Goal: Task Accomplishment & Management: Manage account settings

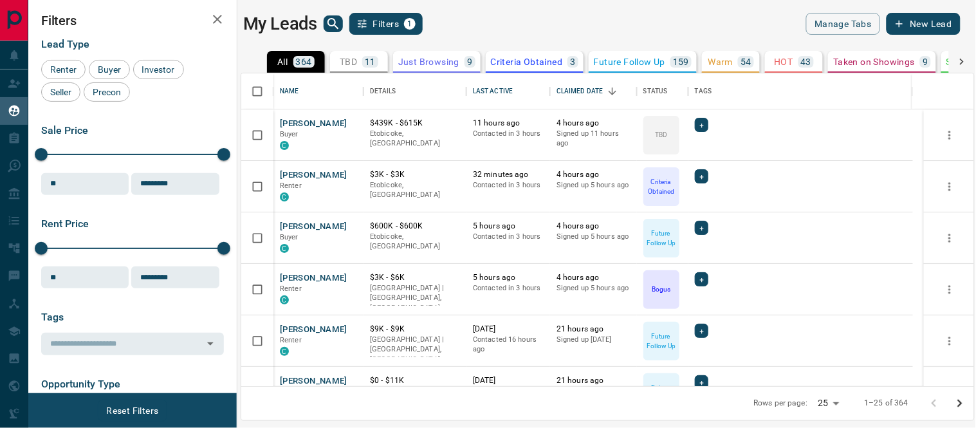
scroll to position [301, 722]
click at [317, 277] on button "[PERSON_NAME]" at bounding box center [314, 278] width 68 height 12
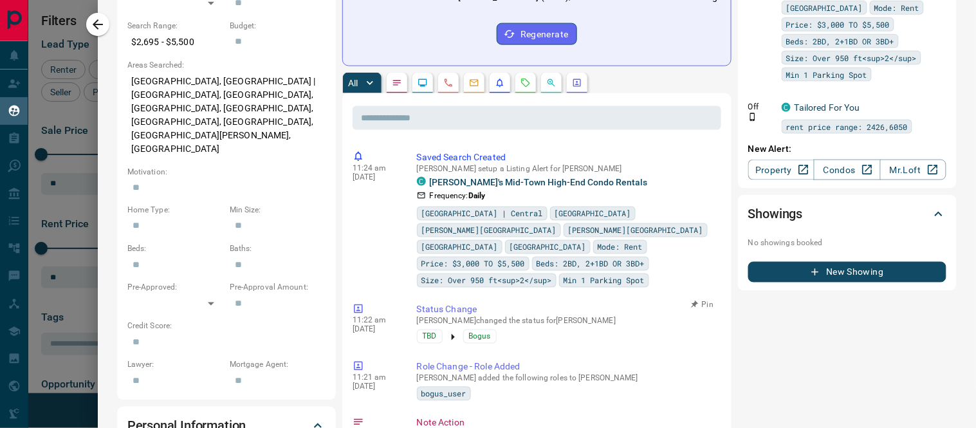
scroll to position [357, 0]
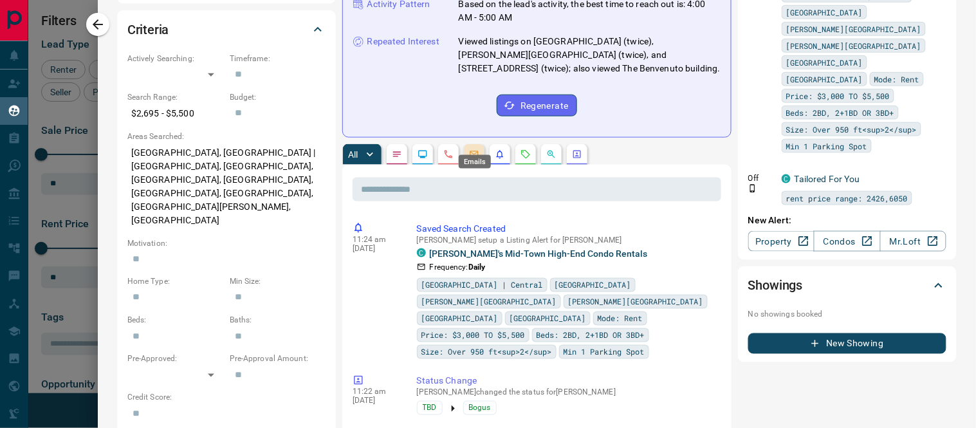
click at [470, 151] on icon "Emails" at bounding box center [474, 154] width 8 height 7
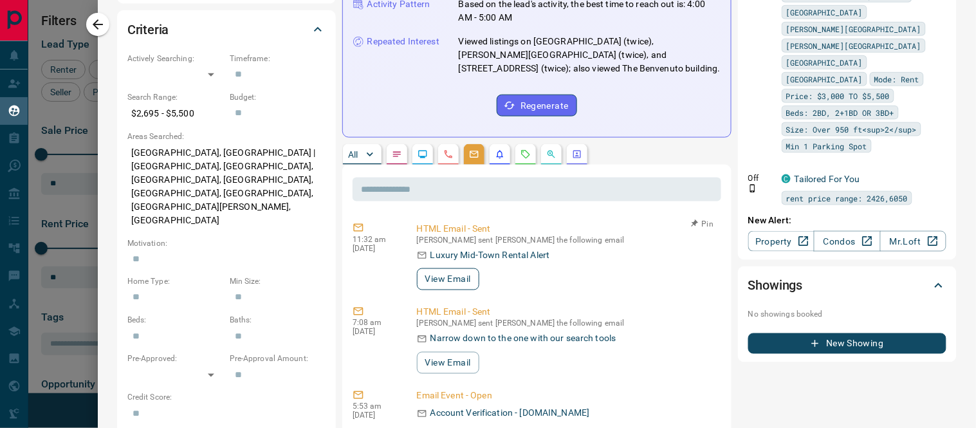
click at [468, 268] on button "View Email" at bounding box center [448, 279] width 62 height 22
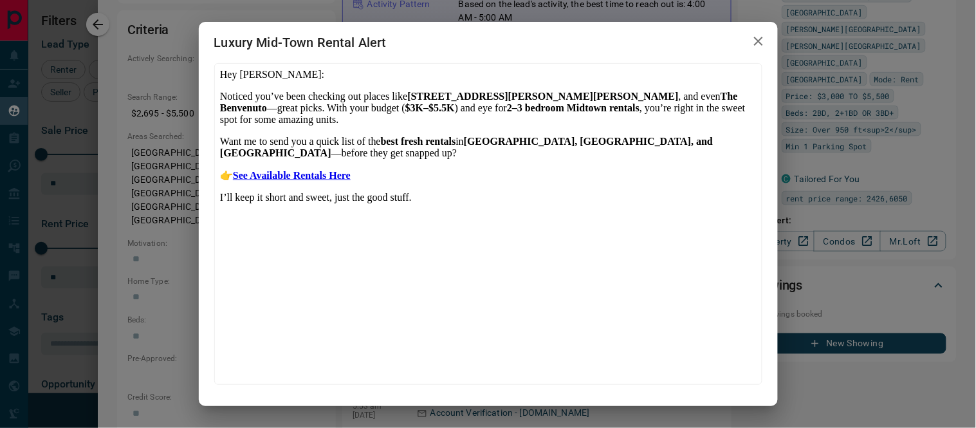
scroll to position [0, 0]
click at [302, 180] on b "See Available Rentals Here" at bounding box center [291, 174] width 118 height 11
click at [763, 45] on icon "button" at bounding box center [758, 40] width 15 height 15
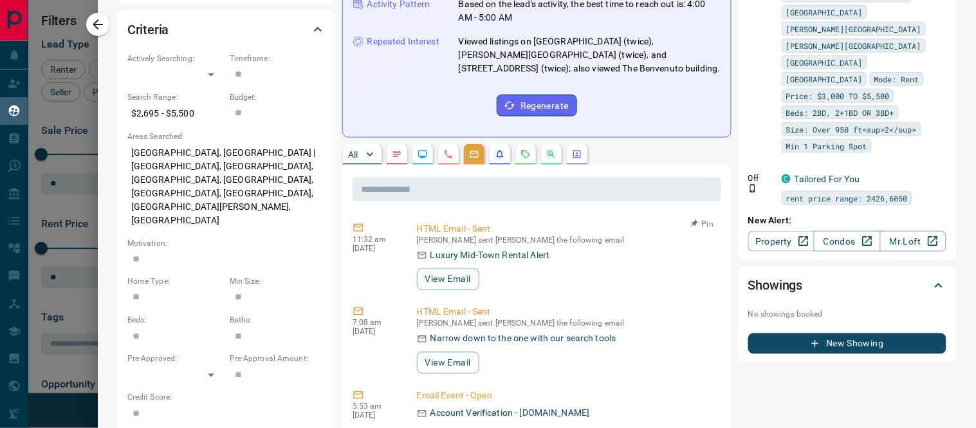
click at [584, 248] on div "Luxury Mid-Town Rental Alert" at bounding box center [566, 255] width 299 height 14
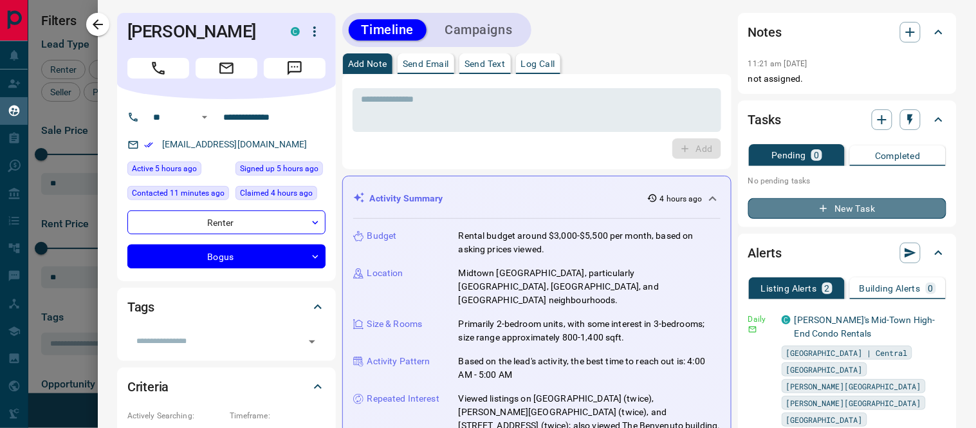
drag, startPoint x: 842, startPoint y: 204, endPoint x: 853, endPoint y: 199, distance: 11.8
click at [853, 199] on button "New Task" at bounding box center [847, 208] width 198 height 21
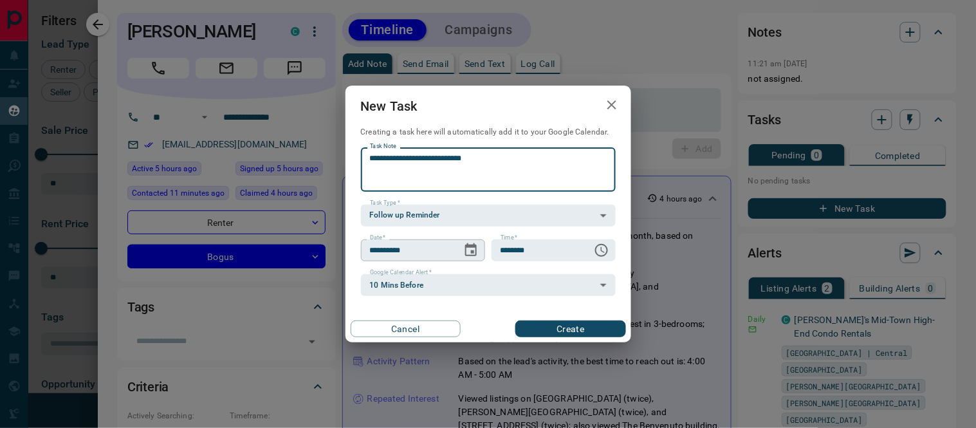
type textarea "**********"
click at [467, 245] on icon "Choose date, selected date is Aug 20, 2025" at bounding box center [471, 249] width 12 height 13
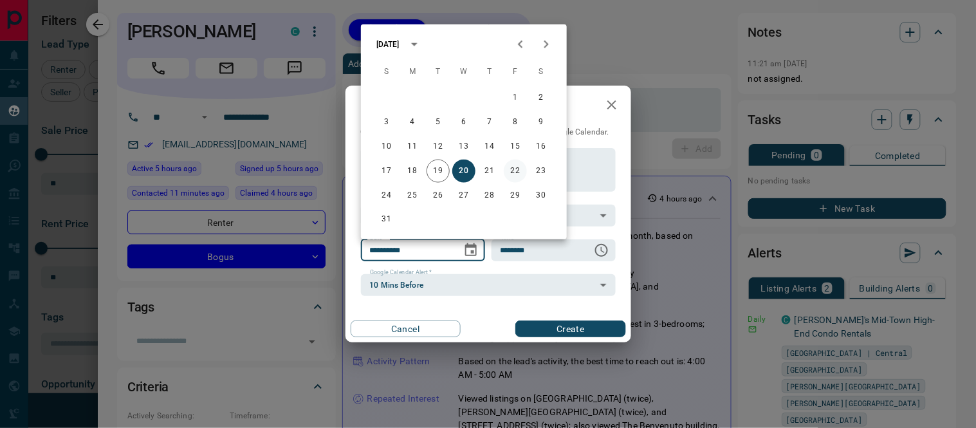
click at [510, 170] on button "22" at bounding box center [515, 171] width 23 height 23
type input "**********"
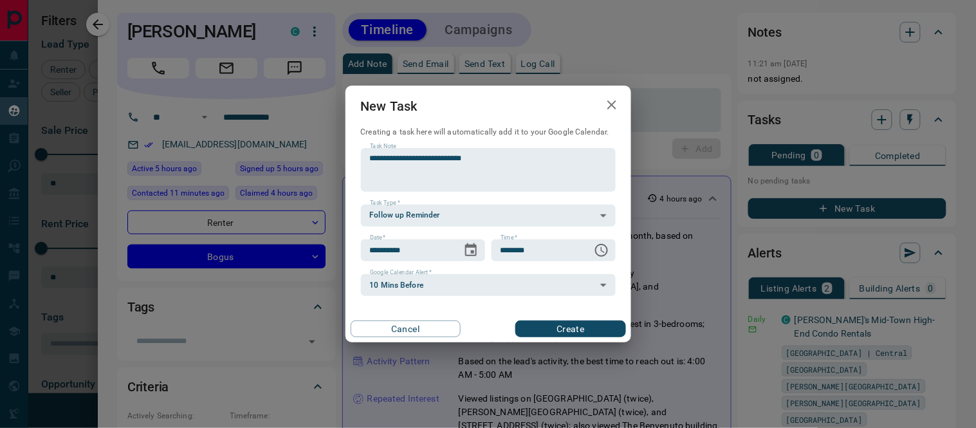
click at [584, 320] on button "Create" at bounding box center [570, 328] width 110 height 17
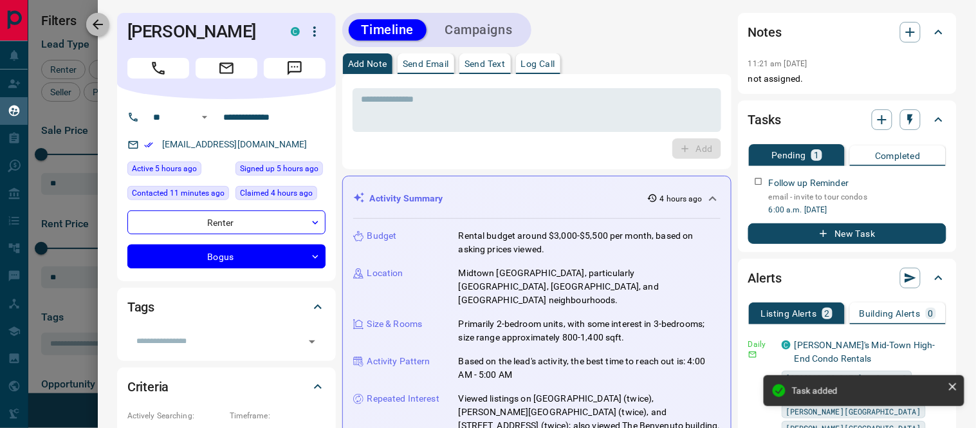
click at [104, 24] on icon "button" at bounding box center [97, 24] width 15 height 15
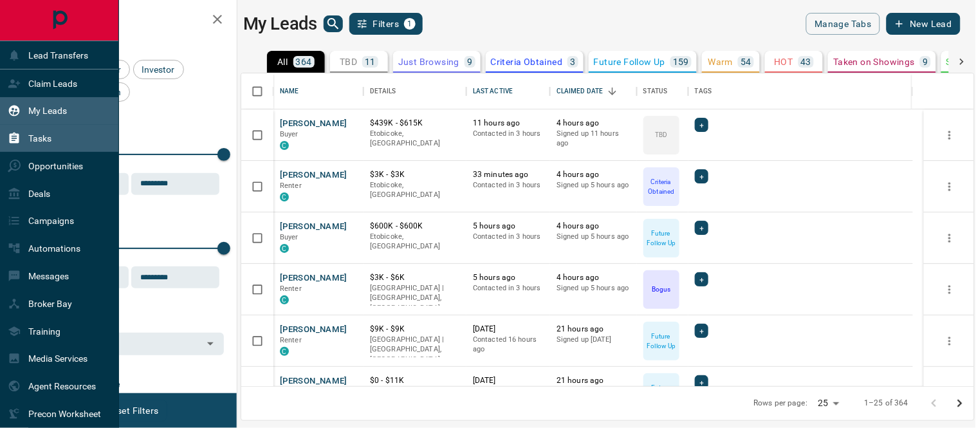
click at [23, 136] on div "Tasks" at bounding box center [30, 138] width 44 height 21
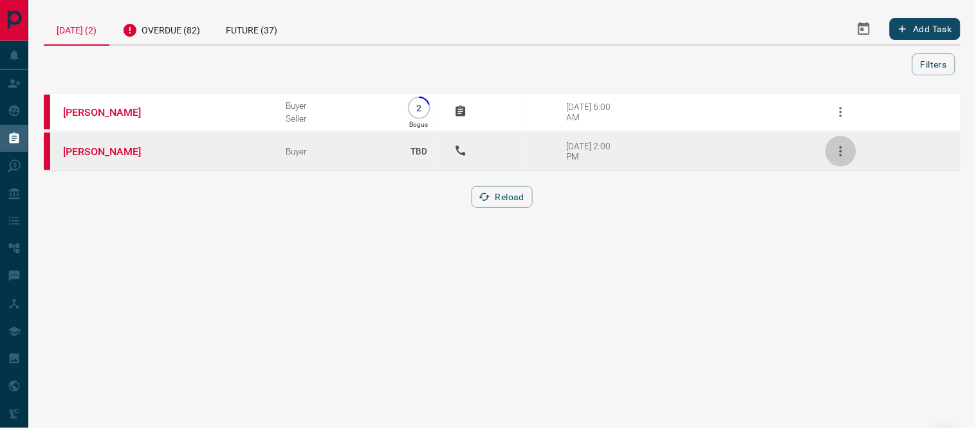
click at [841, 150] on icon "button" at bounding box center [841, 151] width 3 height 10
